Goal: Use online tool/utility: Utilize a website feature to perform a specific function

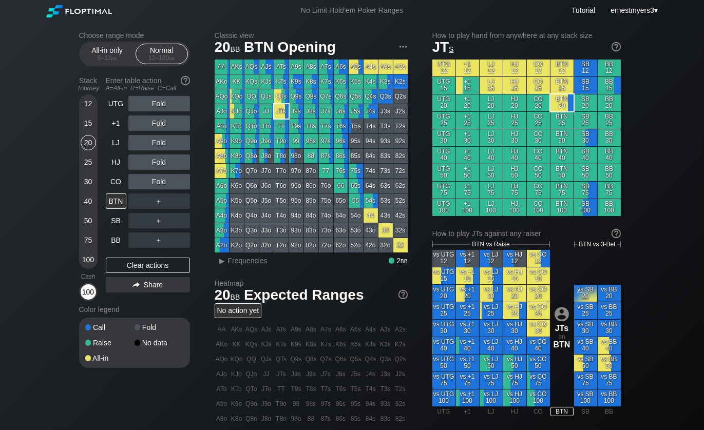
click at [80, 289] on div "100" at bounding box center [88, 292] width 18 height 18
click at [81, 289] on div "100" at bounding box center [88, 291] width 15 height 15
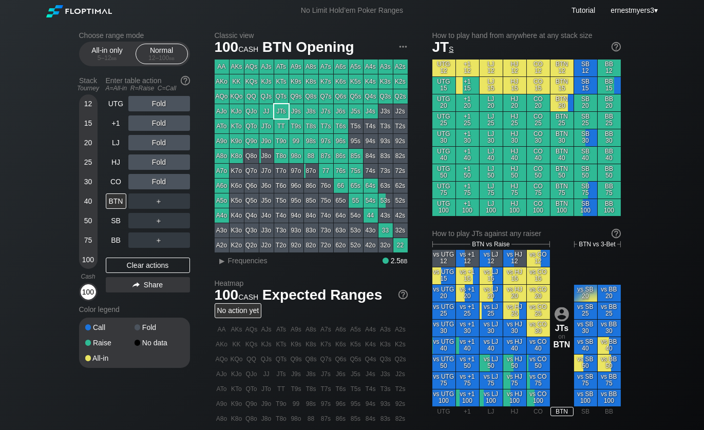
click at [84, 292] on div "100" at bounding box center [88, 291] width 15 height 15
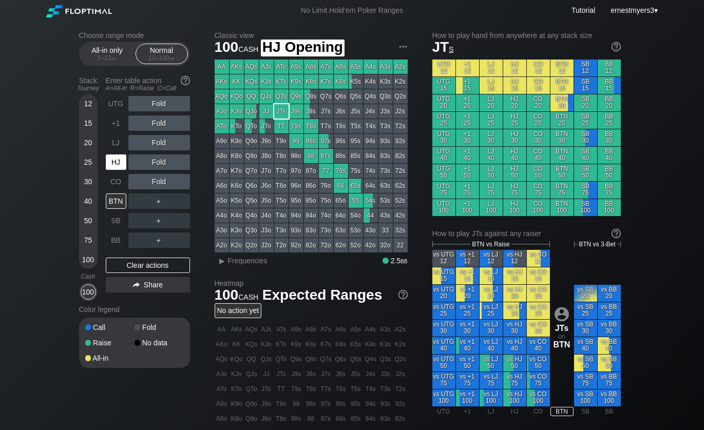
click at [117, 156] on div "HJ" at bounding box center [116, 161] width 21 height 15
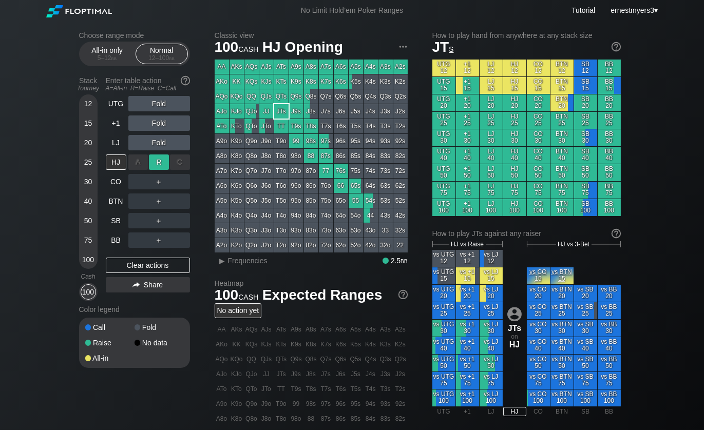
click at [158, 162] on div "R ✕" at bounding box center [159, 161] width 20 height 15
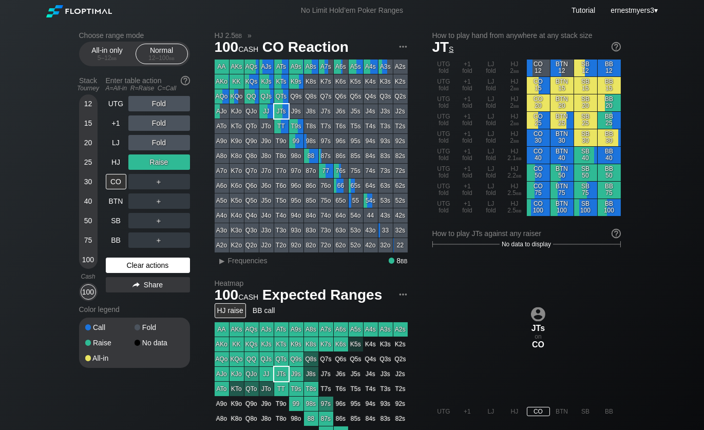
click at [135, 266] on div "Clear actions" at bounding box center [148, 265] width 84 height 15
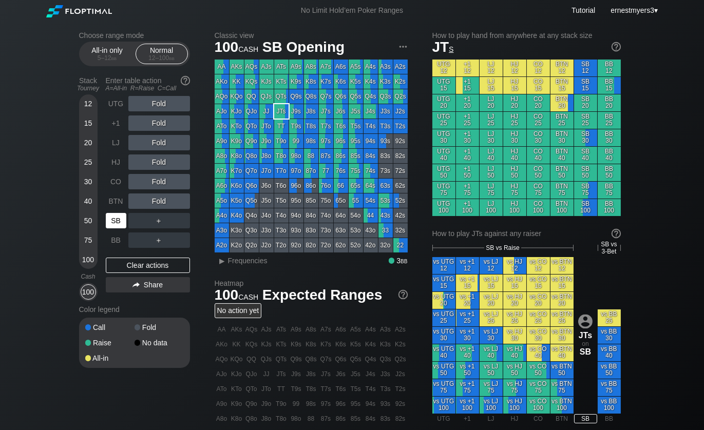
click at [118, 224] on div "SB" at bounding box center [116, 220] width 21 height 15
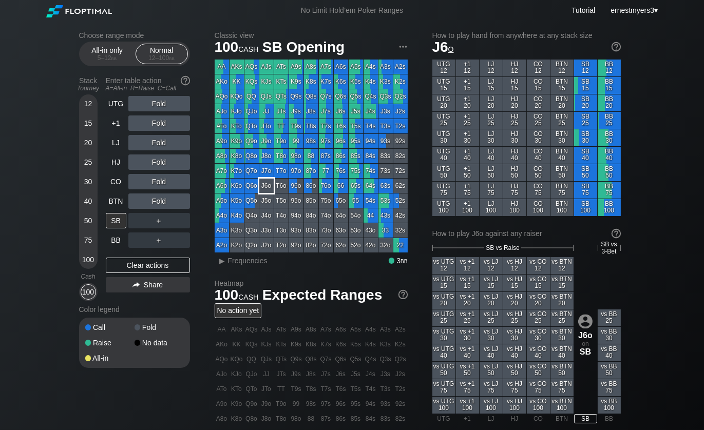
click at [266, 188] on div "J6o" at bounding box center [266, 186] width 14 height 14
drag, startPoint x: 158, startPoint y: 186, endPoint x: 146, endPoint y: 184, distance: 11.9
click at [158, 186] on div "R ✕" at bounding box center [159, 181] width 20 height 15
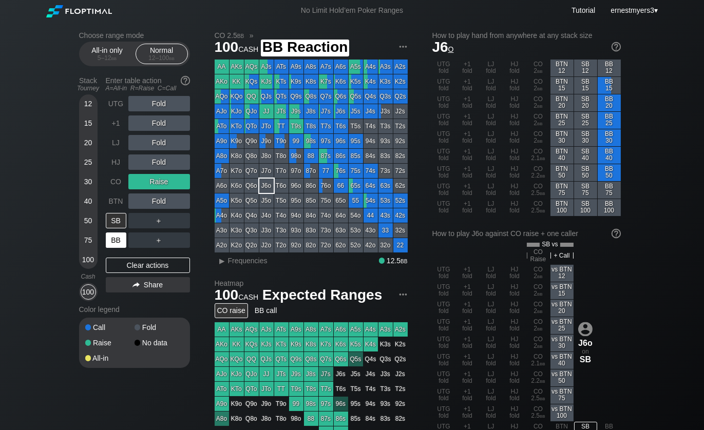
click at [118, 240] on div "BB" at bounding box center [116, 239] width 21 height 15
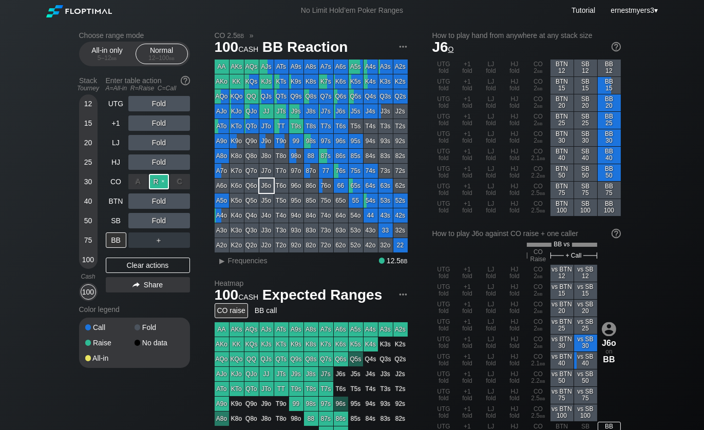
click at [161, 180] on div "R ✕" at bounding box center [159, 181] width 20 height 15
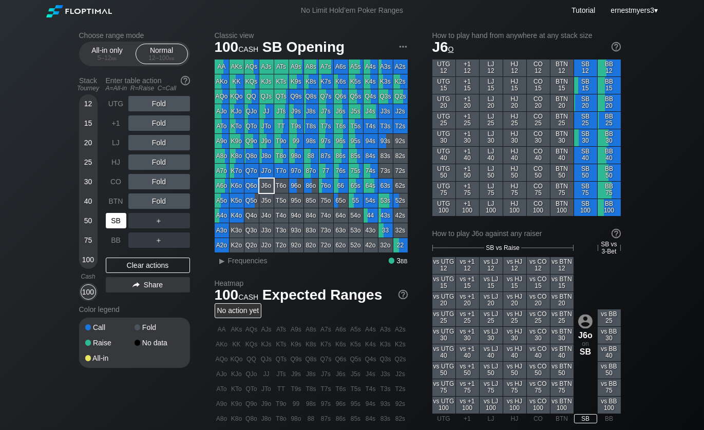
click at [113, 226] on div "SB" at bounding box center [116, 220] width 21 height 15
click at [162, 223] on div "R ✕" at bounding box center [159, 220] width 20 height 15
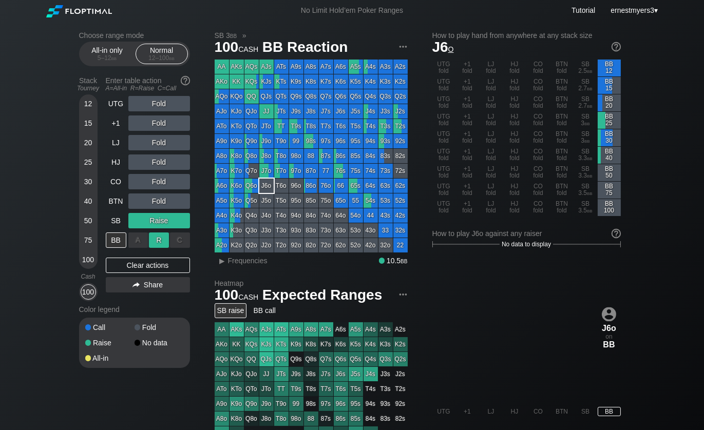
click at [159, 236] on div "R ✕" at bounding box center [159, 239] width 20 height 15
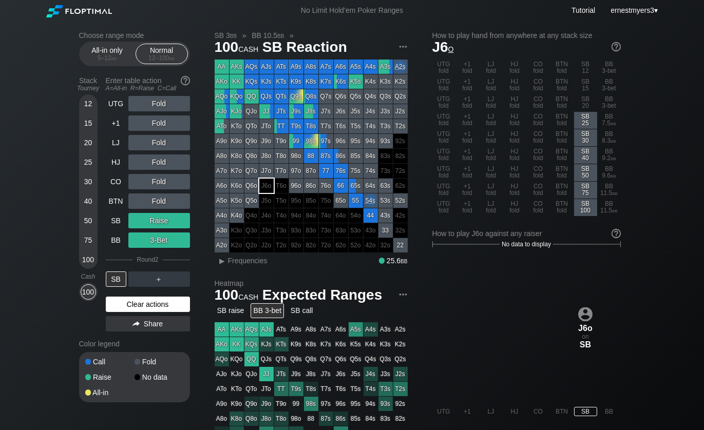
click at [153, 302] on div "Clear actions" at bounding box center [148, 304] width 84 height 15
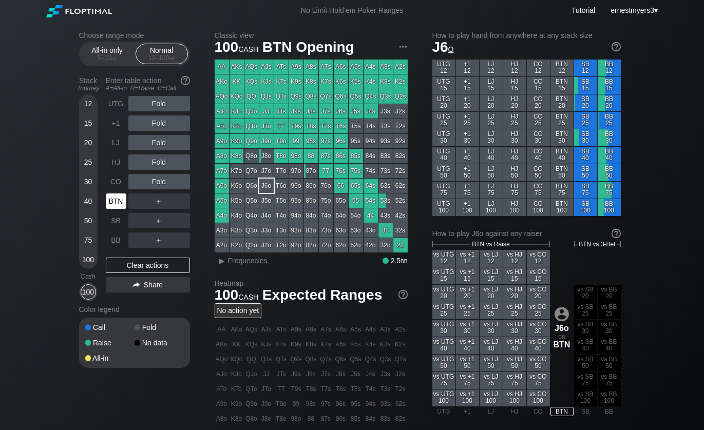
click at [120, 206] on div "BTN" at bounding box center [116, 200] width 21 height 15
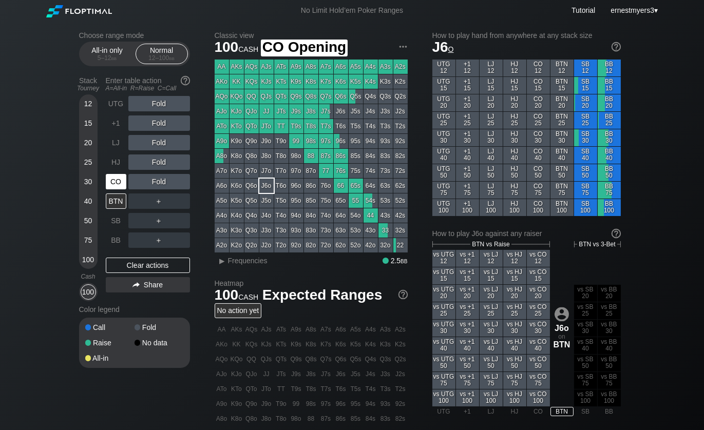
click at [115, 186] on div "CO" at bounding box center [116, 181] width 21 height 15
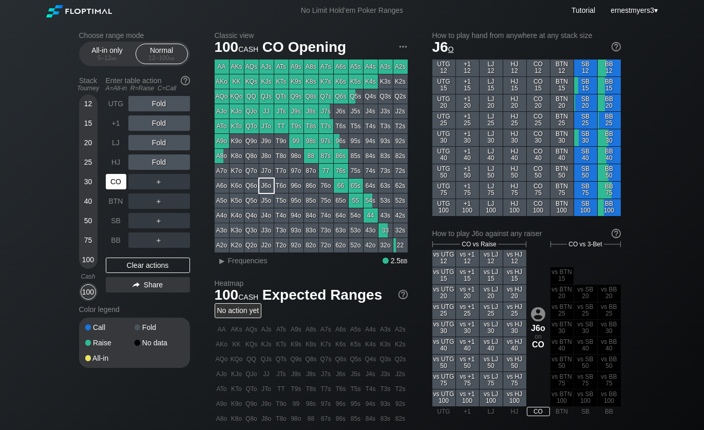
click at [113, 184] on div "CO" at bounding box center [116, 181] width 21 height 15
click at [157, 200] on div "R ✕" at bounding box center [159, 200] width 20 height 15
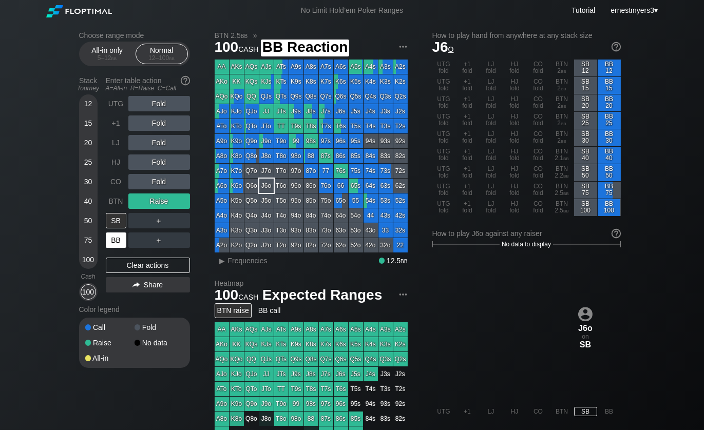
click at [111, 238] on div "BB" at bounding box center [116, 239] width 21 height 15
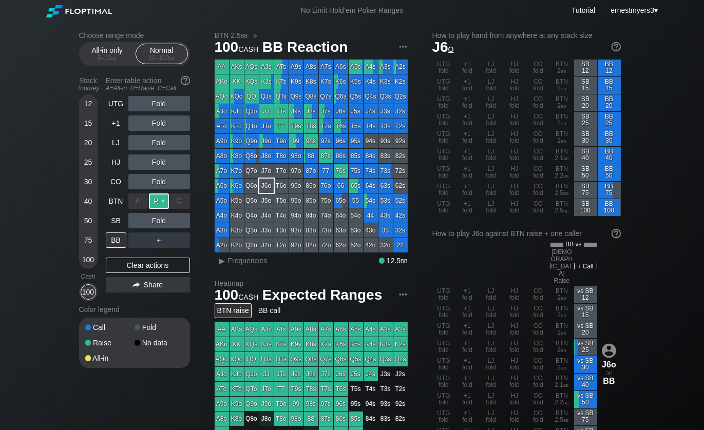
drag, startPoint x: 141, startPoint y: 203, endPoint x: 167, endPoint y: 198, distance: 27.2
click at [168, 199] on div "A ✕ R ✕ C ✕" at bounding box center [159, 200] width 62 height 15
click at [161, 199] on div "R ✕" at bounding box center [159, 200] width 20 height 15
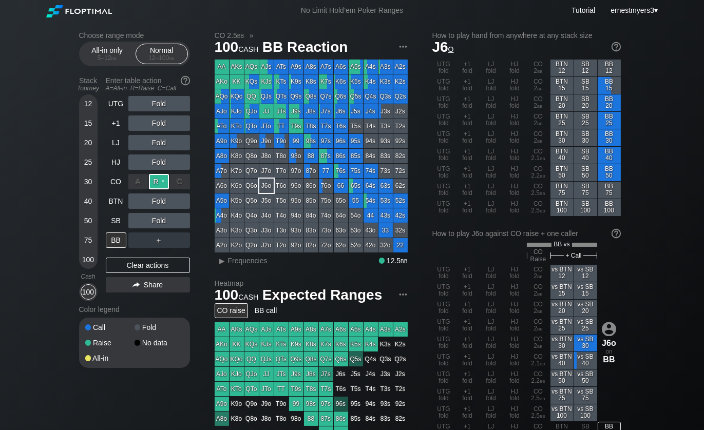
click at [162, 181] on div "R ✕" at bounding box center [159, 181] width 20 height 15
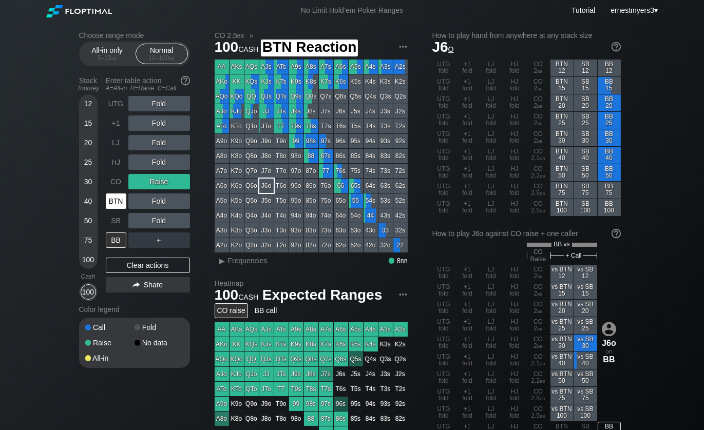
click at [116, 200] on div "BTN" at bounding box center [116, 200] width 21 height 15
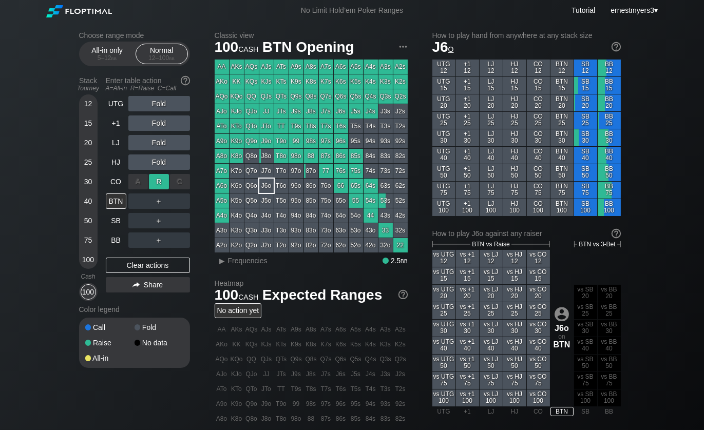
click at [158, 174] on div "R ✕" at bounding box center [159, 181] width 20 height 15
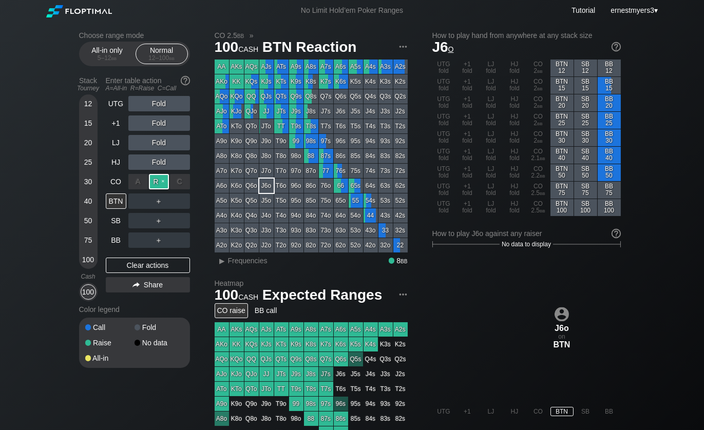
click at [164, 178] on div "R ✕" at bounding box center [159, 181] width 20 height 15
click at [159, 180] on div "R ✕" at bounding box center [159, 181] width 20 height 15
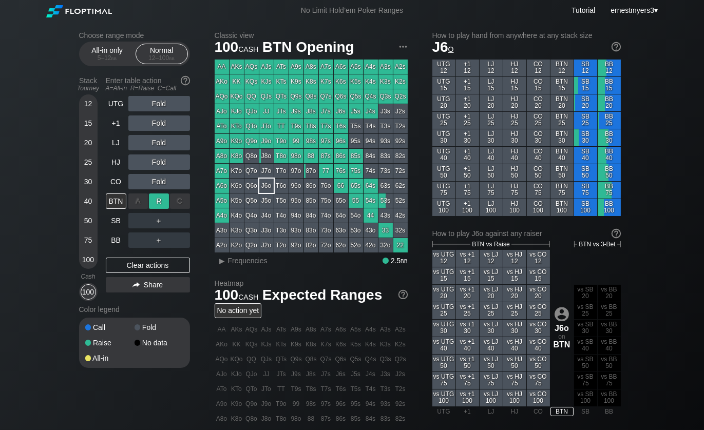
click at [159, 197] on div "R ✕" at bounding box center [159, 200] width 20 height 15
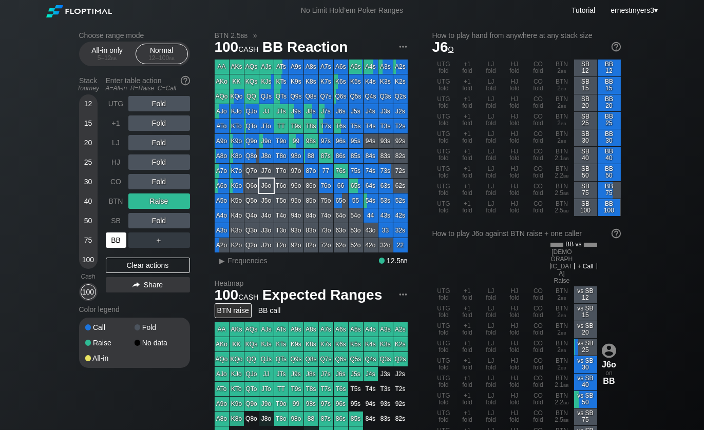
drag, startPoint x: 114, startPoint y: 243, endPoint x: 129, endPoint y: 243, distance: 14.9
click at [114, 243] on div "BB" at bounding box center [116, 239] width 21 height 15
click at [152, 243] on div "R ✕" at bounding box center [159, 239] width 20 height 15
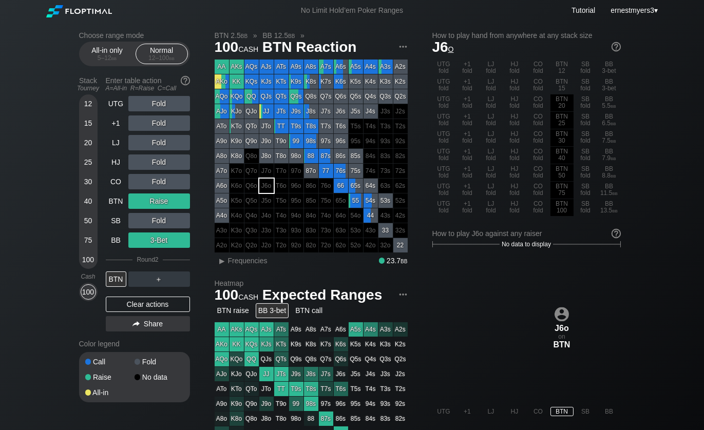
drag, startPoint x: 135, startPoint y: 296, endPoint x: 156, endPoint y: 295, distance: 20.6
click at [137, 296] on div "UTG Fold +1 Fold LJ Fold HJ Fold CO Fold BTN Raise SB Fold BB 3-Bet Round 2 BTN…" at bounding box center [148, 216] width 84 height 240
click at [139, 307] on div "Clear actions" at bounding box center [148, 304] width 84 height 15
click at [139, 336] on div "Color legend" at bounding box center [134, 344] width 111 height 16
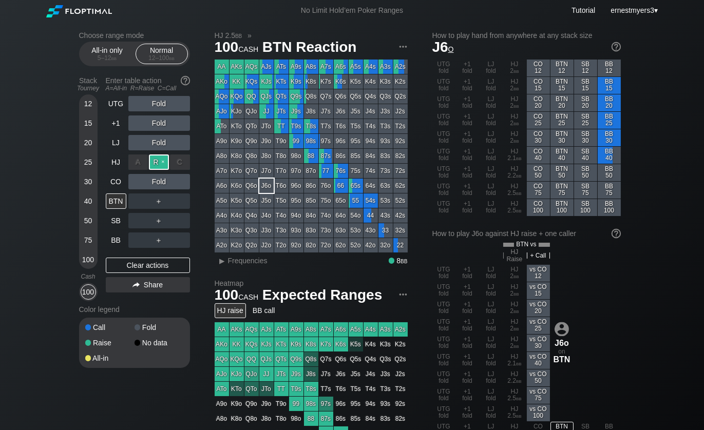
click at [162, 158] on div "R ✕" at bounding box center [159, 161] width 20 height 15
click at [185, 225] on div "C ✕" at bounding box center [180, 220] width 20 height 15
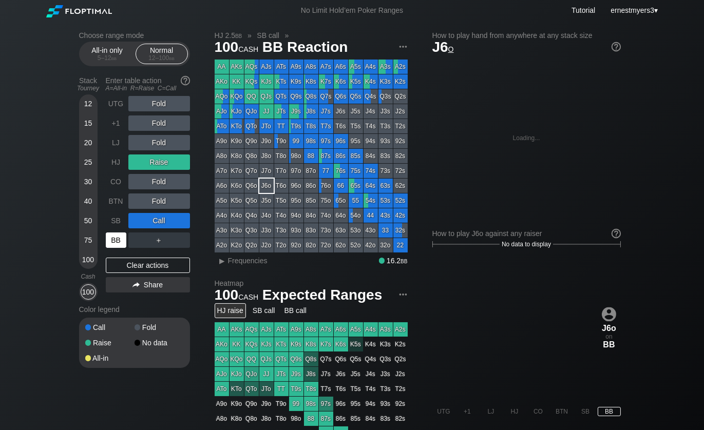
click at [118, 238] on div "BB" at bounding box center [116, 239] width 21 height 15
